Goal: Task Accomplishment & Management: Manage account settings

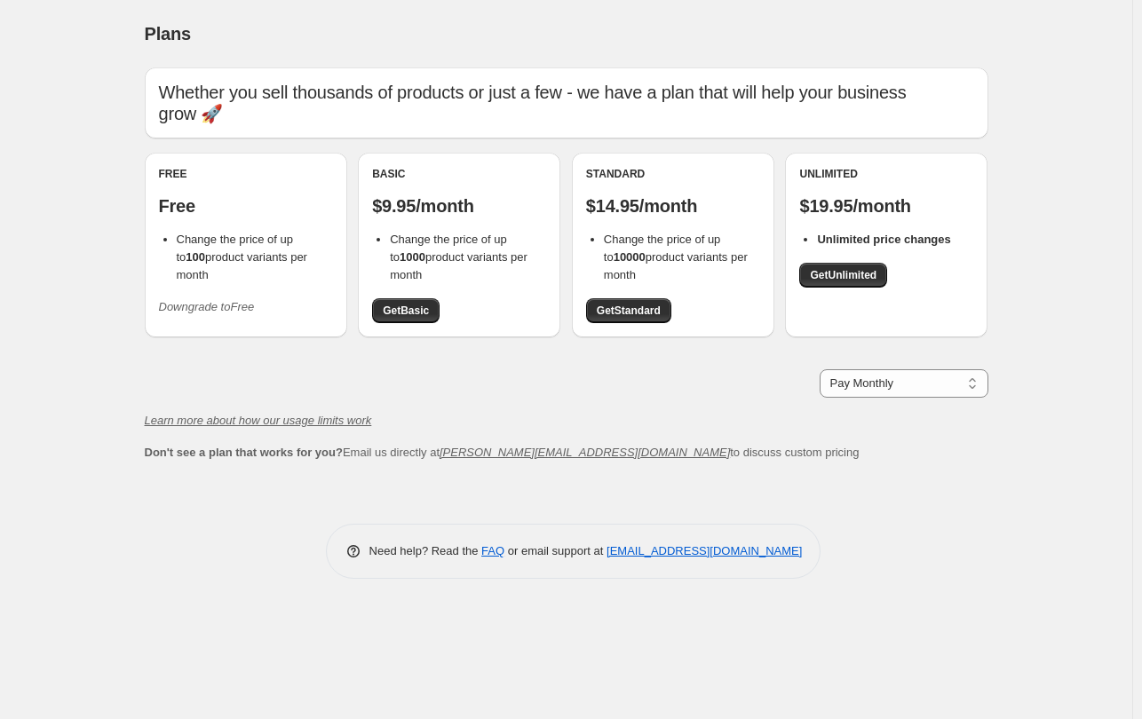
click at [213, 305] on icon "Downgrade to Free" at bounding box center [207, 306] width 96 height 13
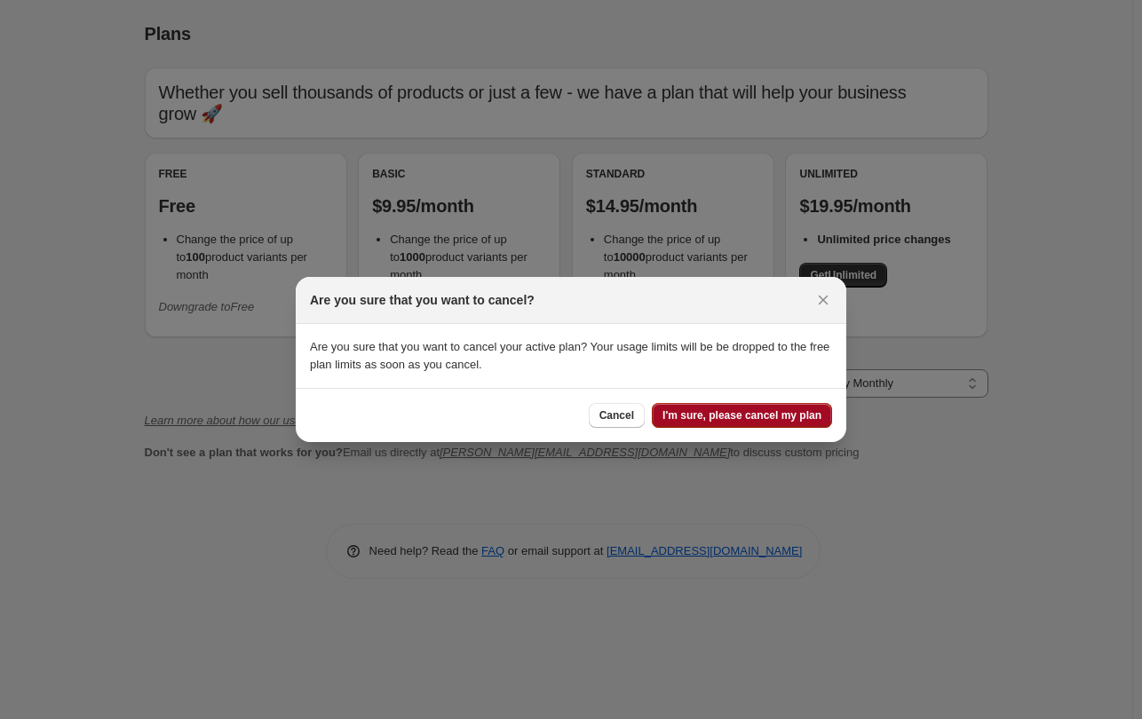
click at [798, 422] on span "I'm sure, please cancel my plan" at bounding box center [741, 415] width 159 height 14
